Goal: Task Accomplishment & Management: Use online tool/utility

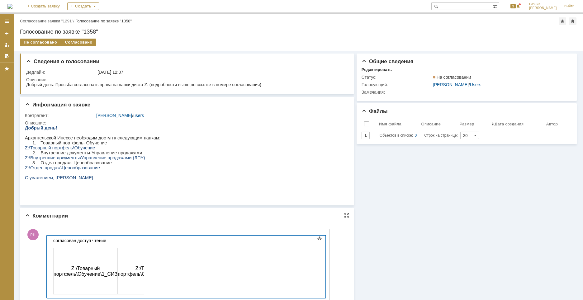
click at [110, 241] on div "согласован доступ чтение" at bounding box center [97, 240] width 88 height 5
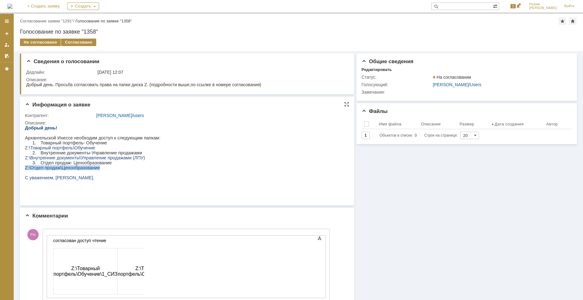
drag, startPoint x: 95, startPoint y: 174, endPoint x: 25, endPoint y: 174, distance: 69.4
click at [25, 170] on span "Z:\Отдел продаж\Ценообразование" at bounding box center [62, 167] width 75 height 5
copy span "Z:\Отдел продаж\Ценообразование"
click at [112, 242] on div "согласован доступ чтение" at bounding box center [97, 240] width 88 height 5
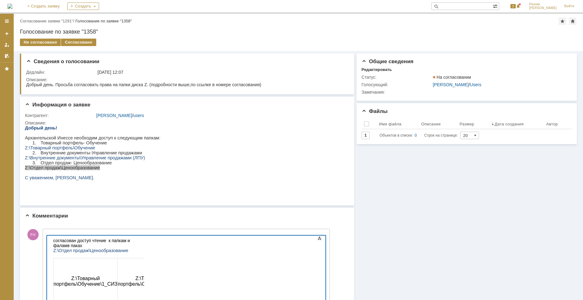
click at [142, 240] on div "согласован доступ чтение к папкам и фаламв паках" at bounding box center [97, 243] width 88 height 10
click at [137, 241] on div "согласован доступ чтение к папкам и фалам в паках" at bounding box center [97, 243] width 88 height 10
click at [133, 248] on div "Z:\Отдел продаж\Ценообразование" at bounding box center [97, 250] width 88 height 5
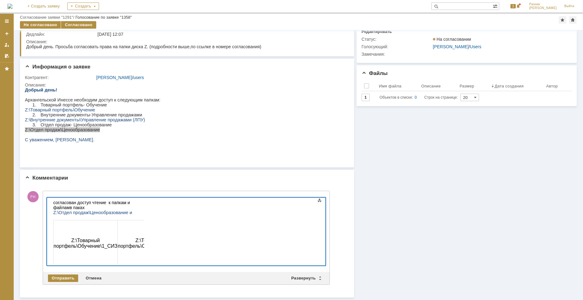
scroll to position [16, 0]
click at [66, 277] on div "Отправить" at bounding box center [63, 278] width 30 height 7
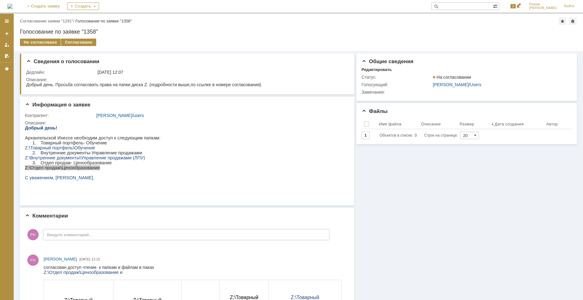
scroll to position [0, 0]
click at [78, 43] on div "Согласовано" at bounding box center [78, 42] width 35 height 7
